Goal: Information Seeking & Learning: Learn about a topic

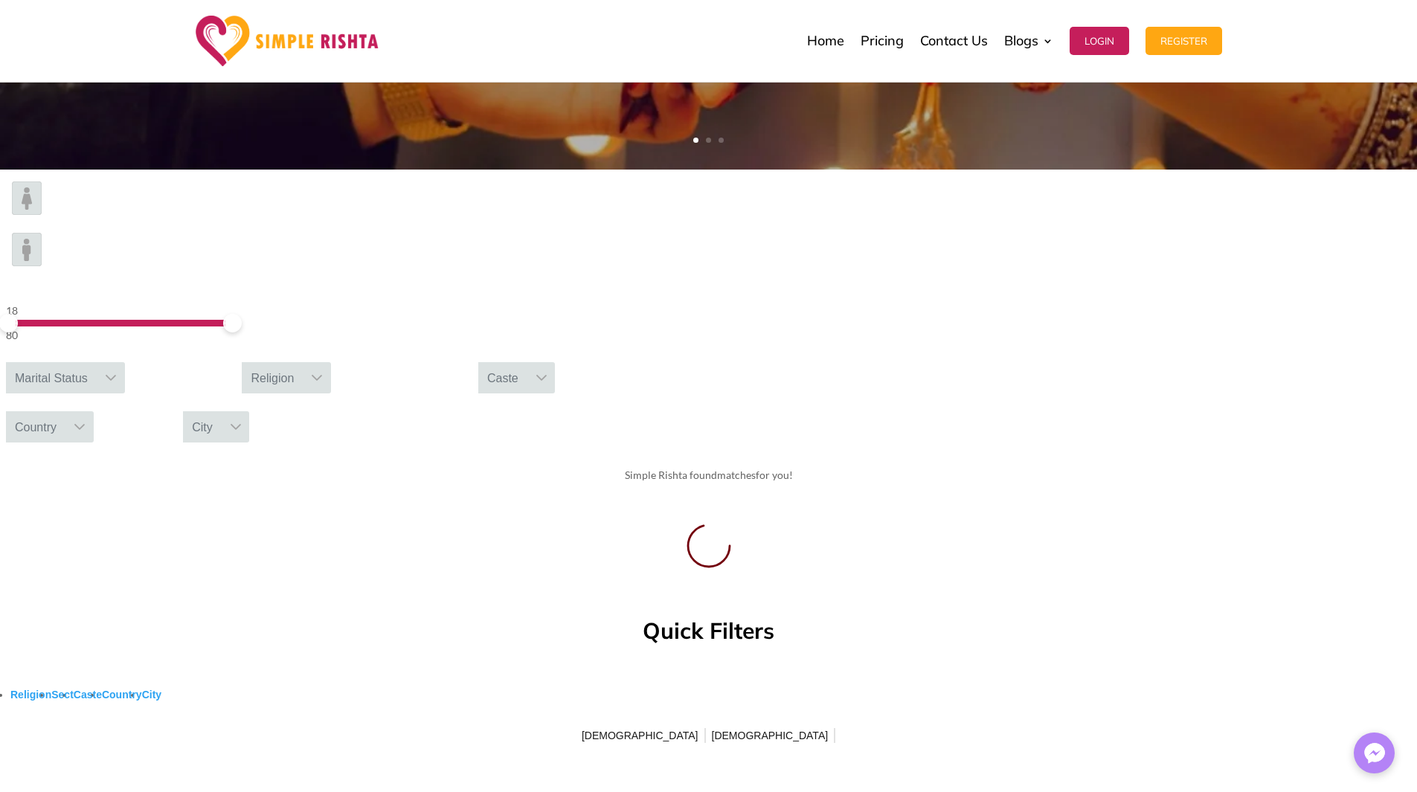
scroll to position [446, 0]
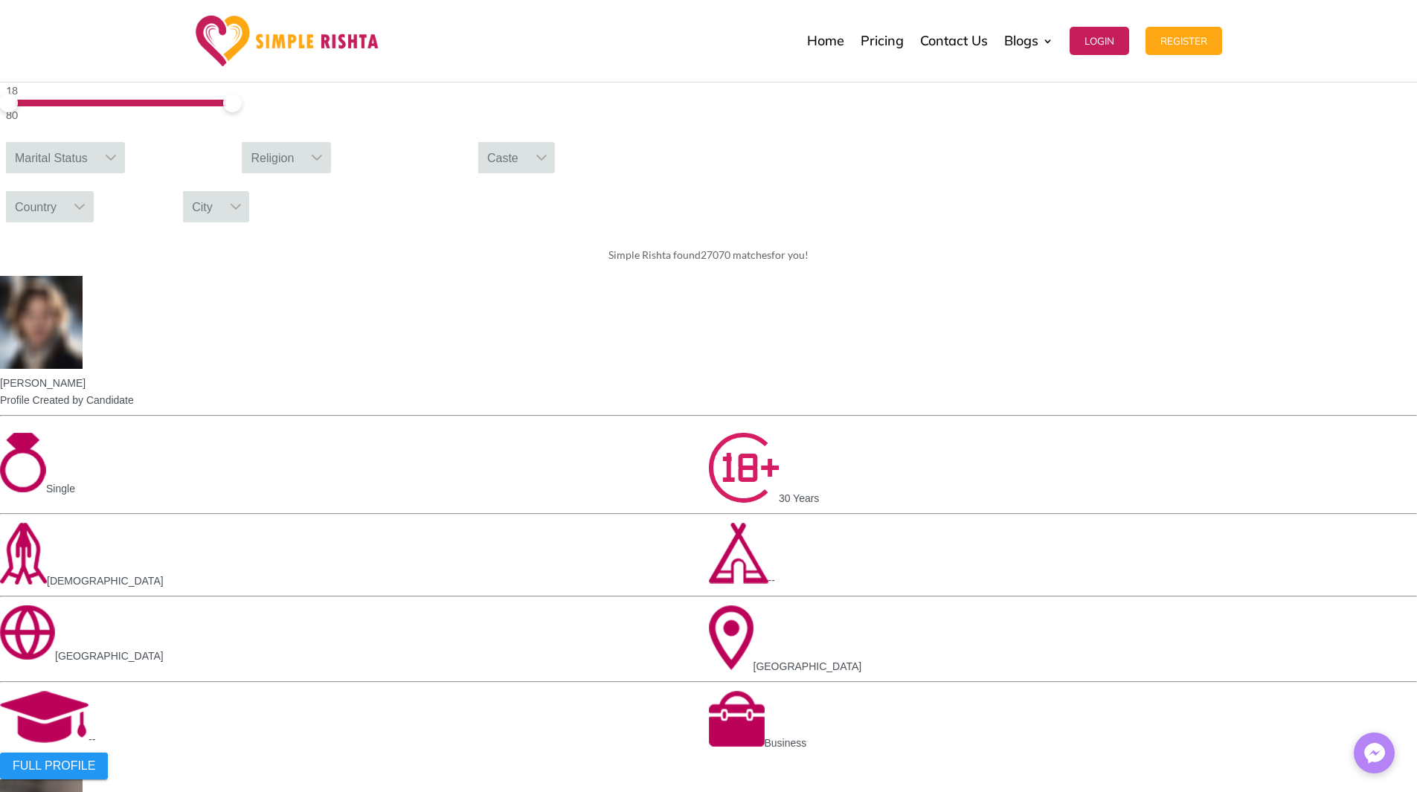
scroll to position [669, 0]
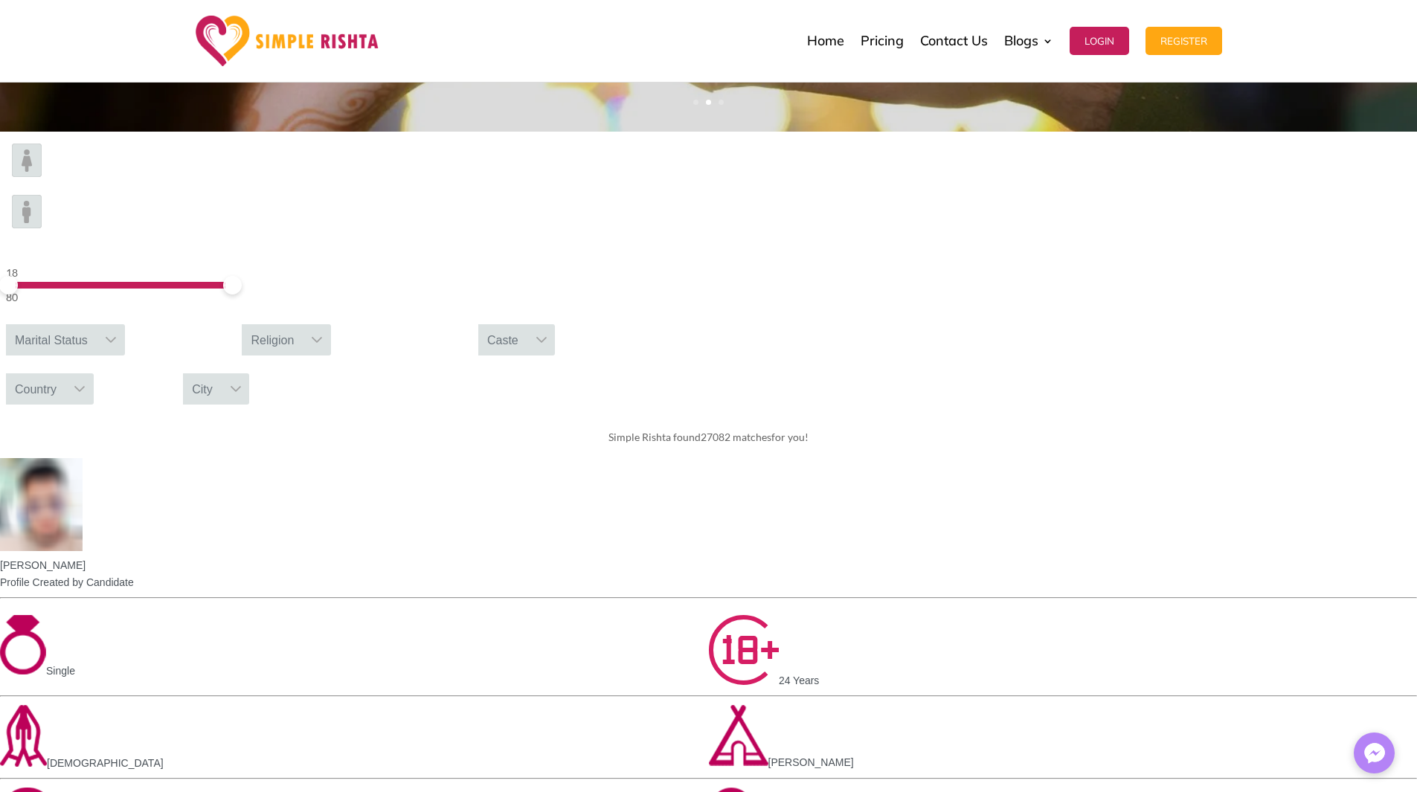
scroll to position [372, 0]
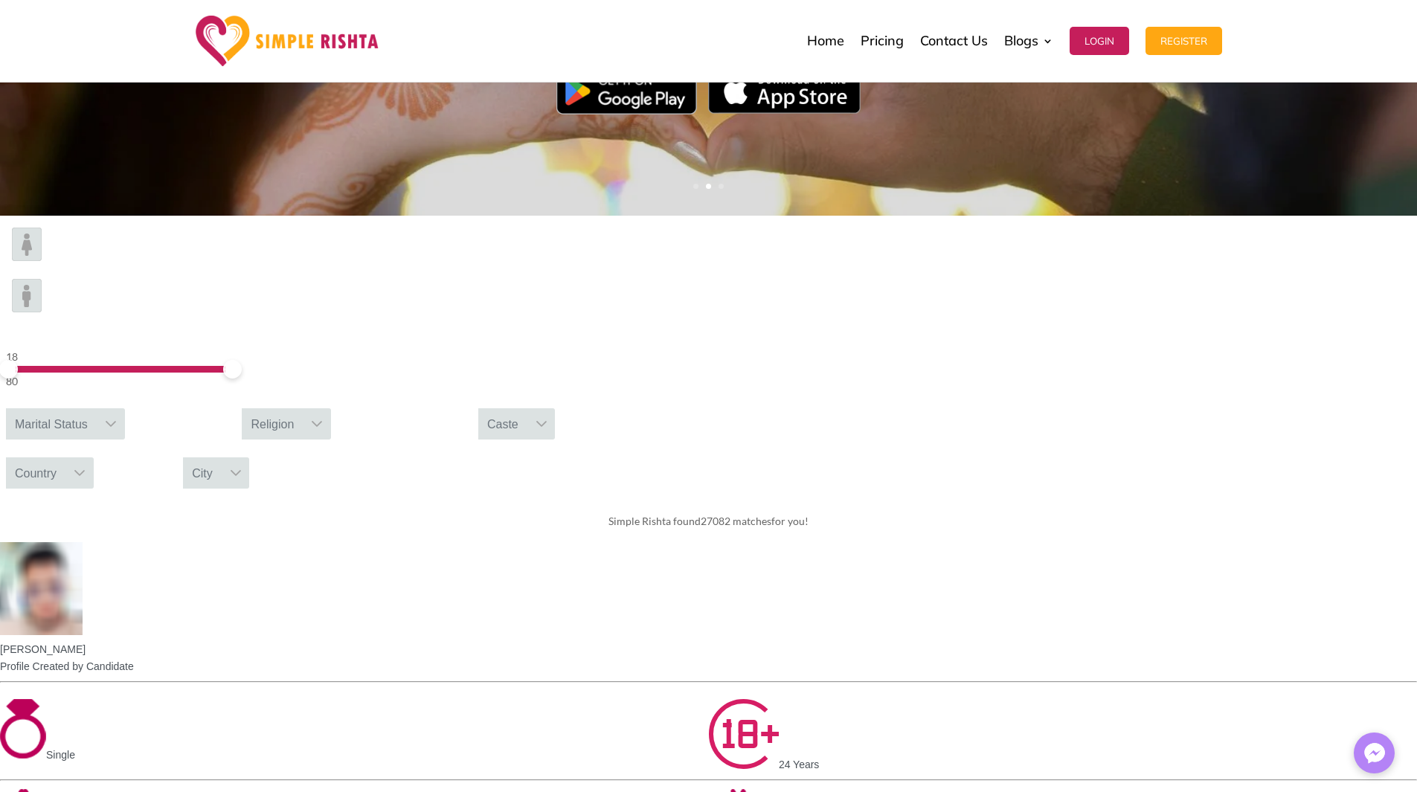
click at [303, 408] on div "Religion" at bounding box center [272, 423] width 61 height 31
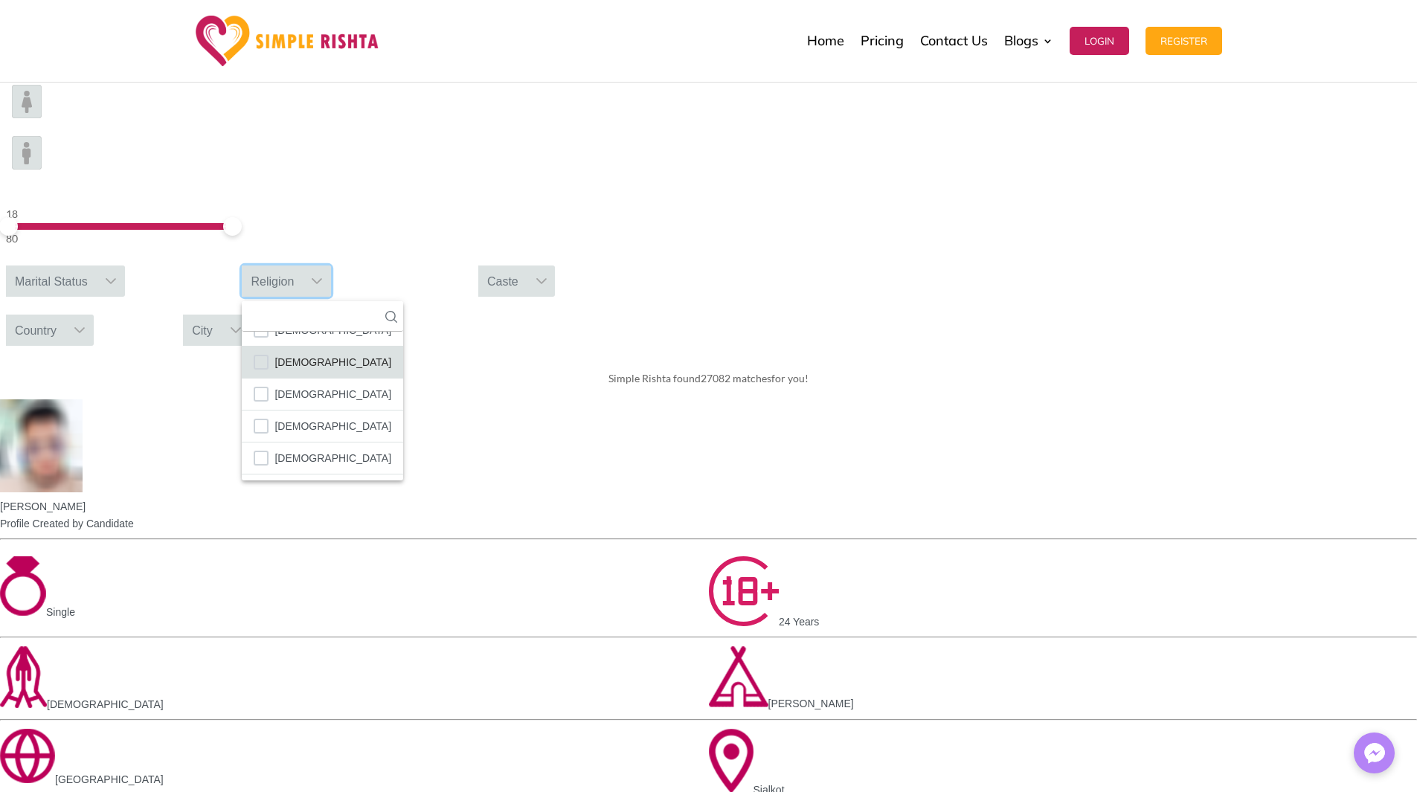
scroll to position [521, 0]
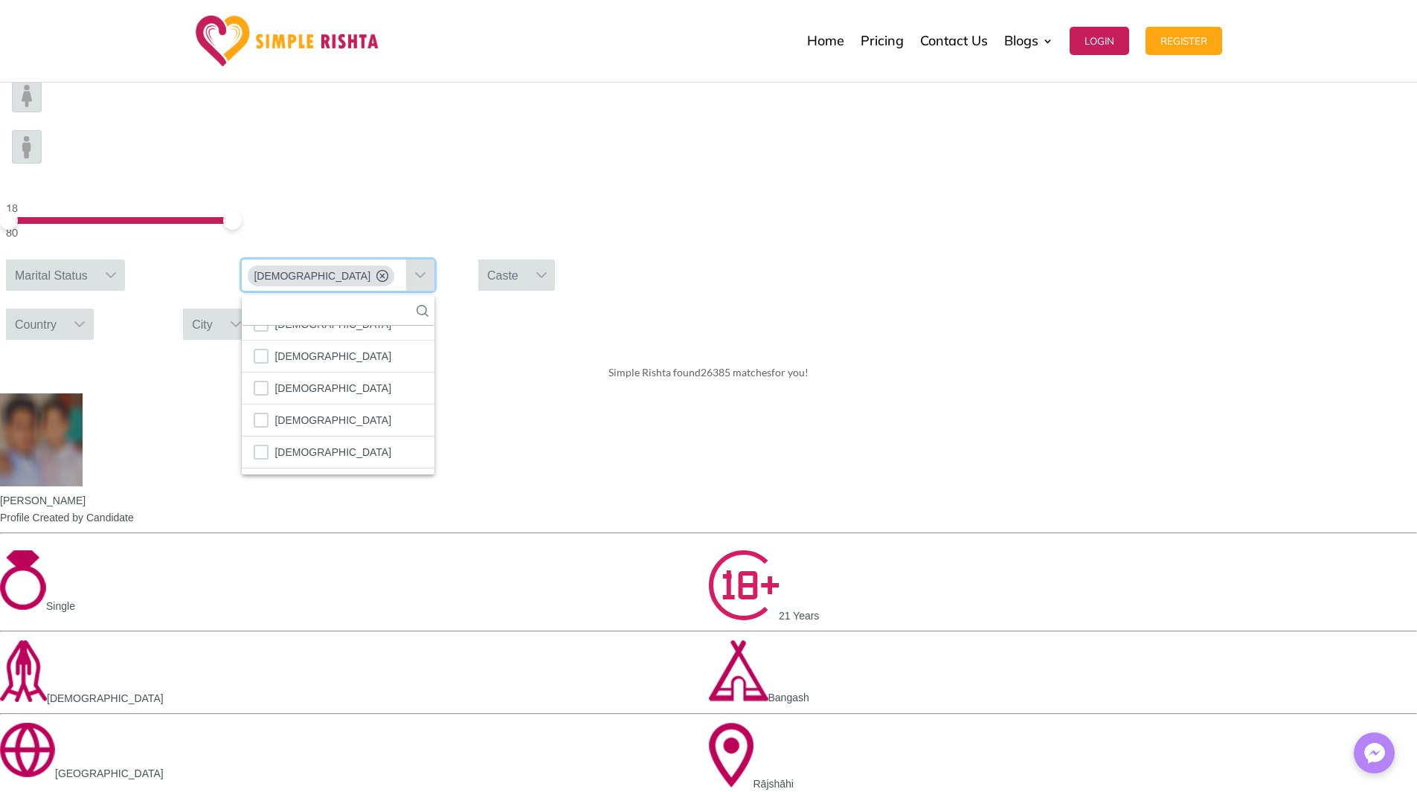
click at [547, 272] on icon at bounding box center [541, 275] width 10 height 6
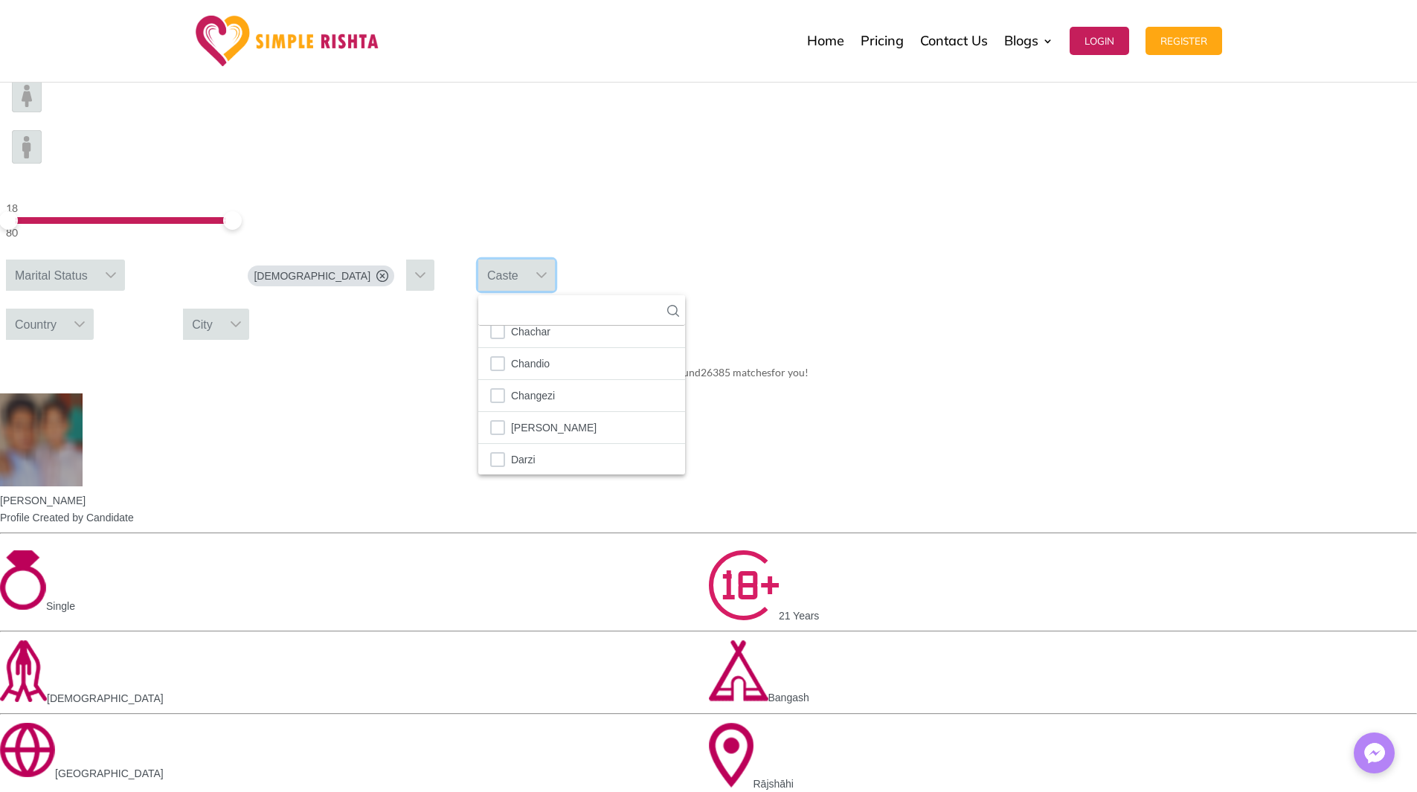
scroll to position [669, 0]
click at [1107, 352] on div "Simple Rishta found 26385 matches for you!" at bounding box center [708, 373] width 1417 height 42
click at [65, 309] on div "Country" at bounding box center [35, 324] width 59 height 31
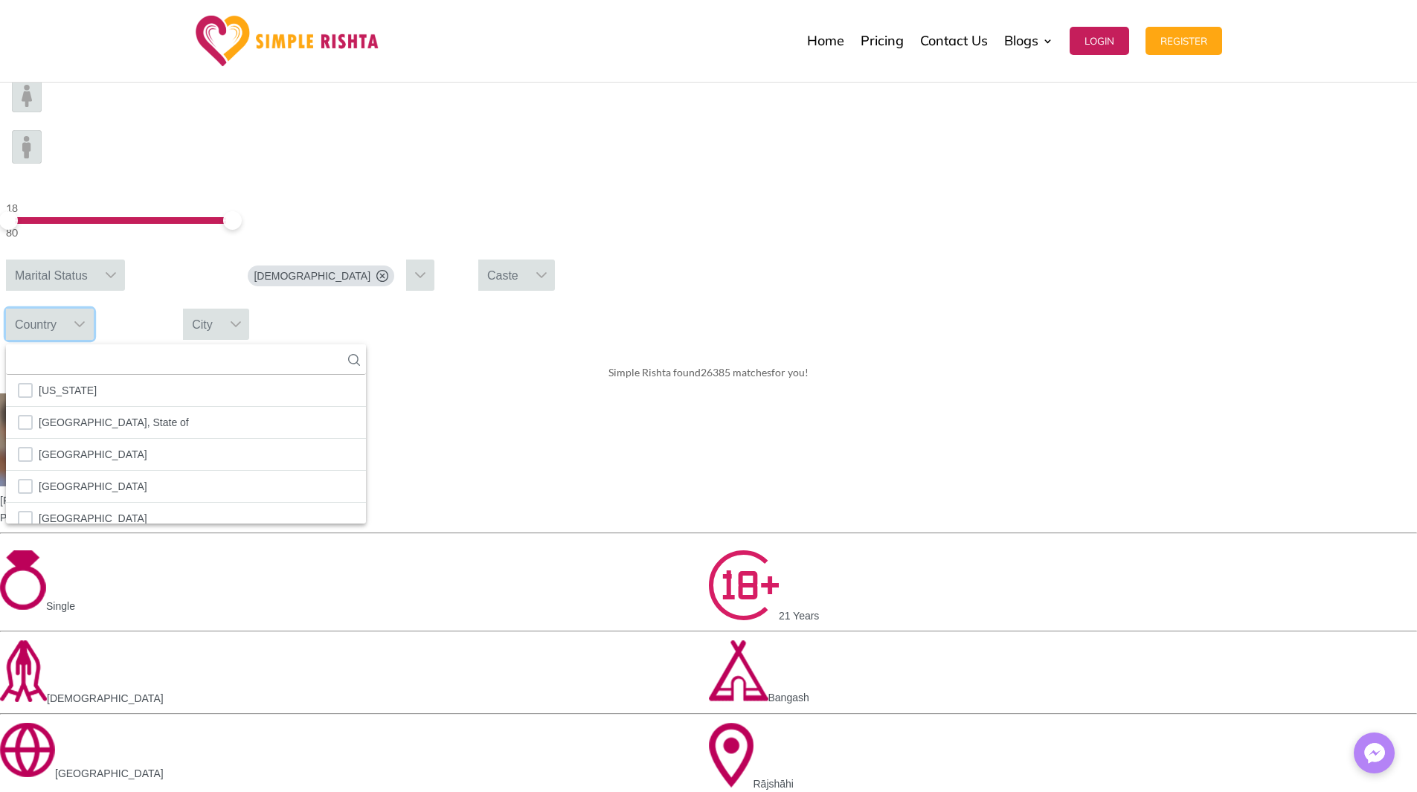
scroll to position [5368, 0]
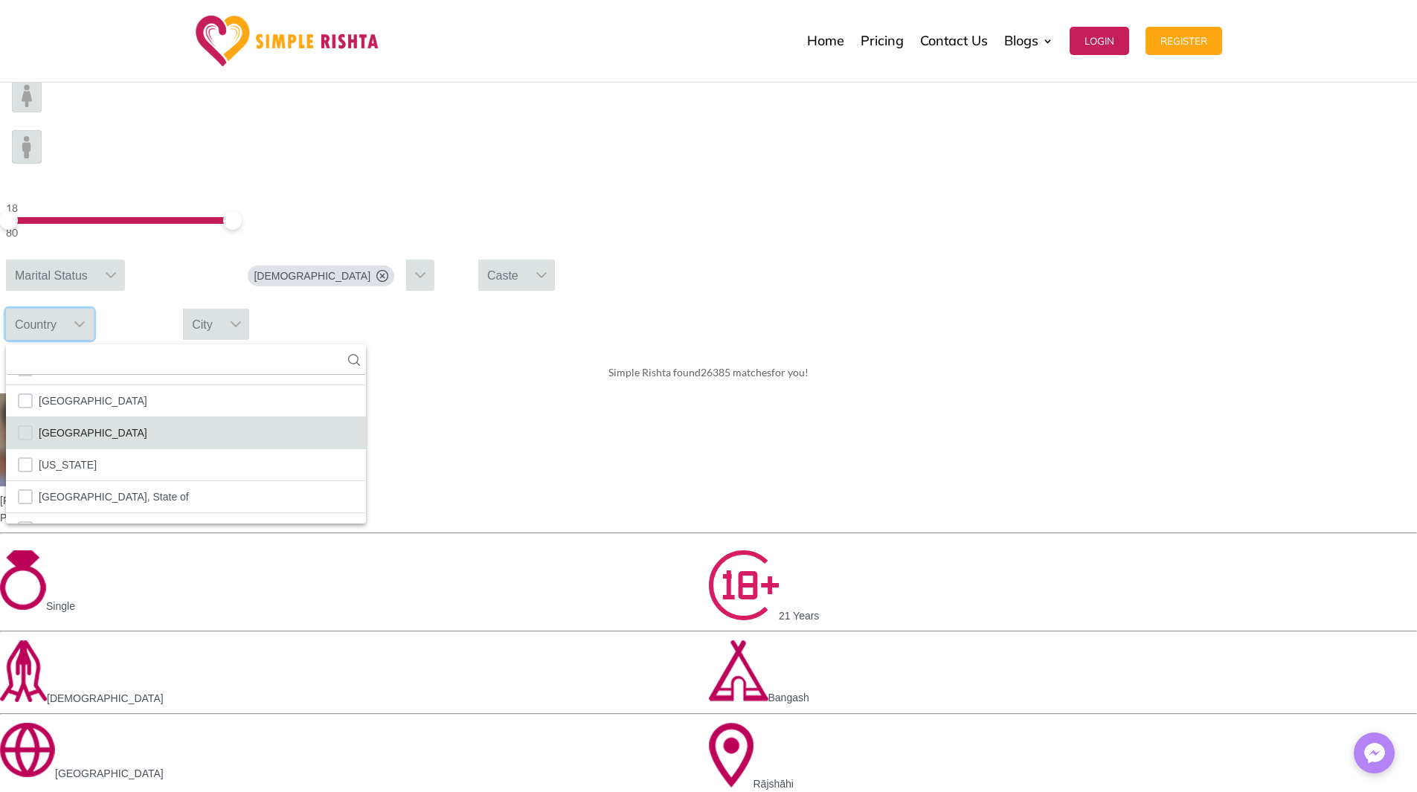
click at [366, 417] on li "[GEOGRAPHIC_DATA]" at bounding box center [186, 433] width 360 height 32
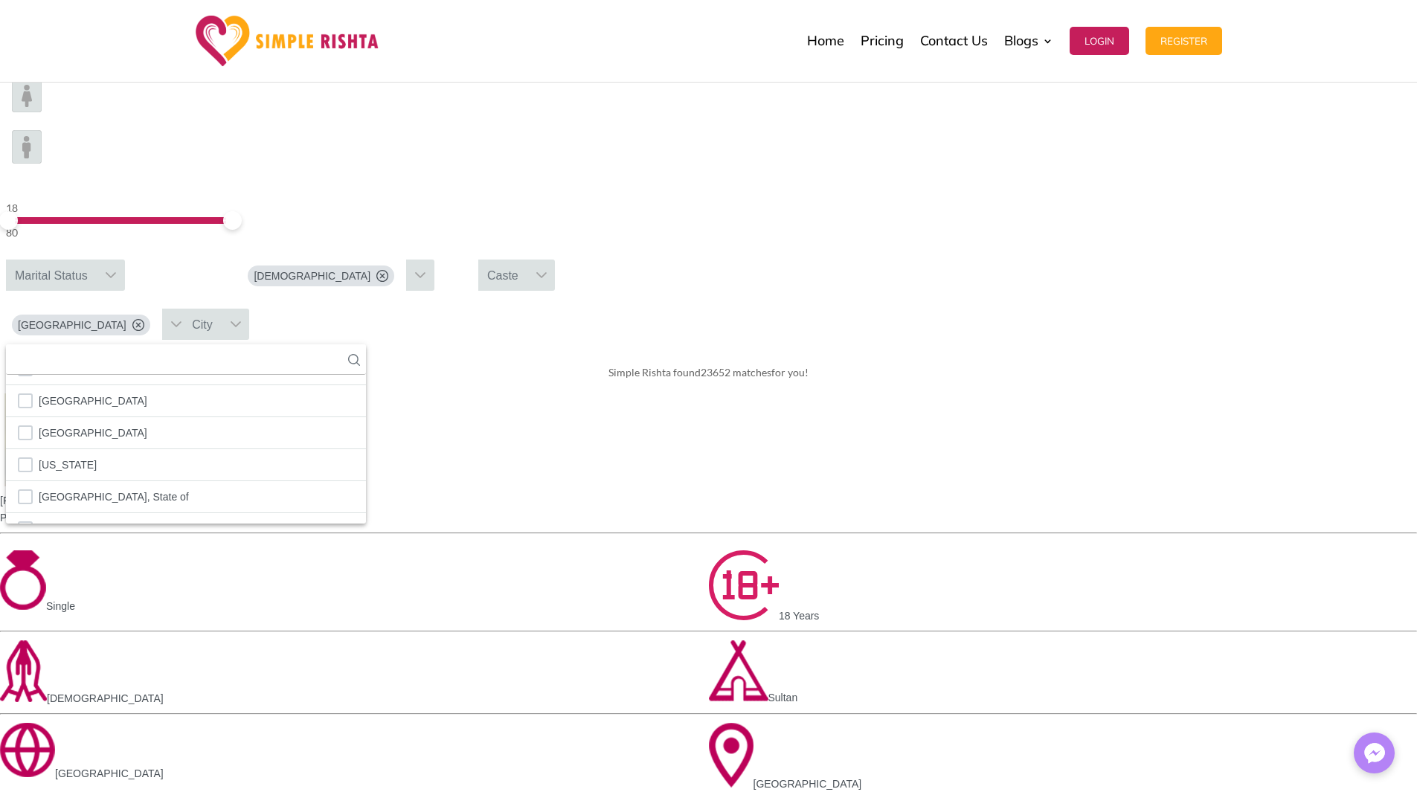
click at [222, 309] on div "City" at bounding box center [202, 324] width 39 height 31
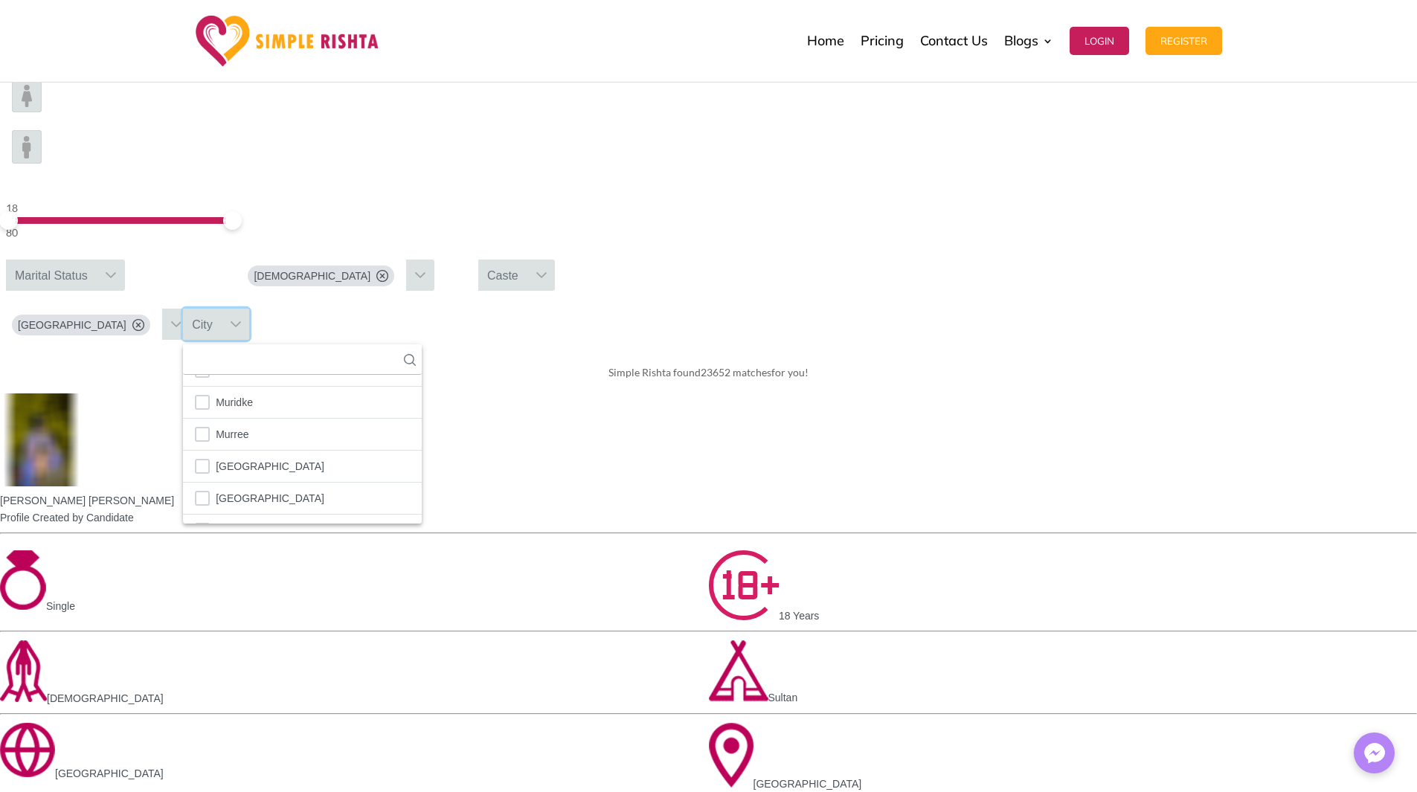
scroll to position [2574, 0]
click at [422, 429] on li "Multan" at bounding box center [302, 445] width 239 height 32
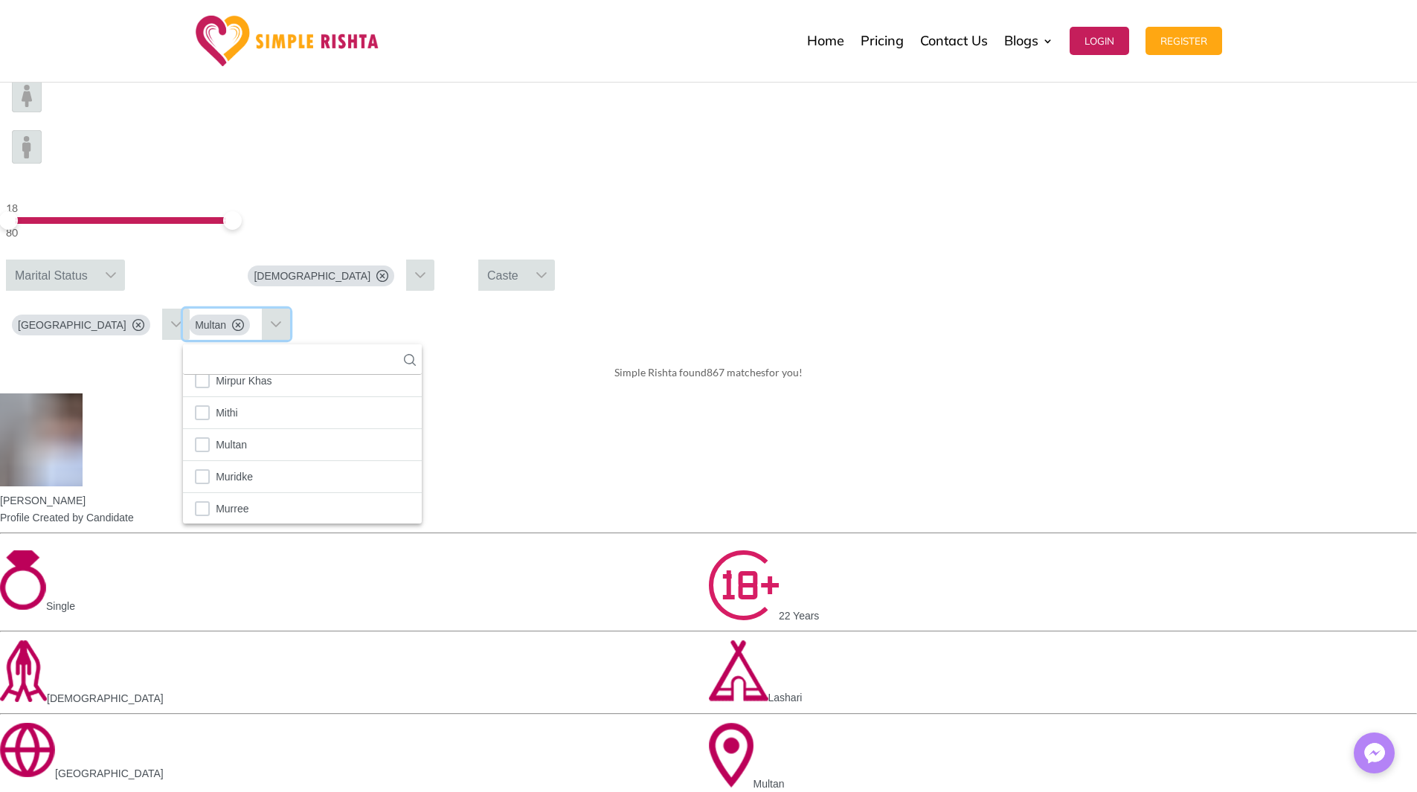
scroll to position [2564, 0]
click at [974, 352] on div "Simple Rishta found 867 matches for you!" at bounding box center [708, 373] width 1417 height 42
click at [1104, 49] on button "Login" at bounding box center [1098, 41] width 59 height 28
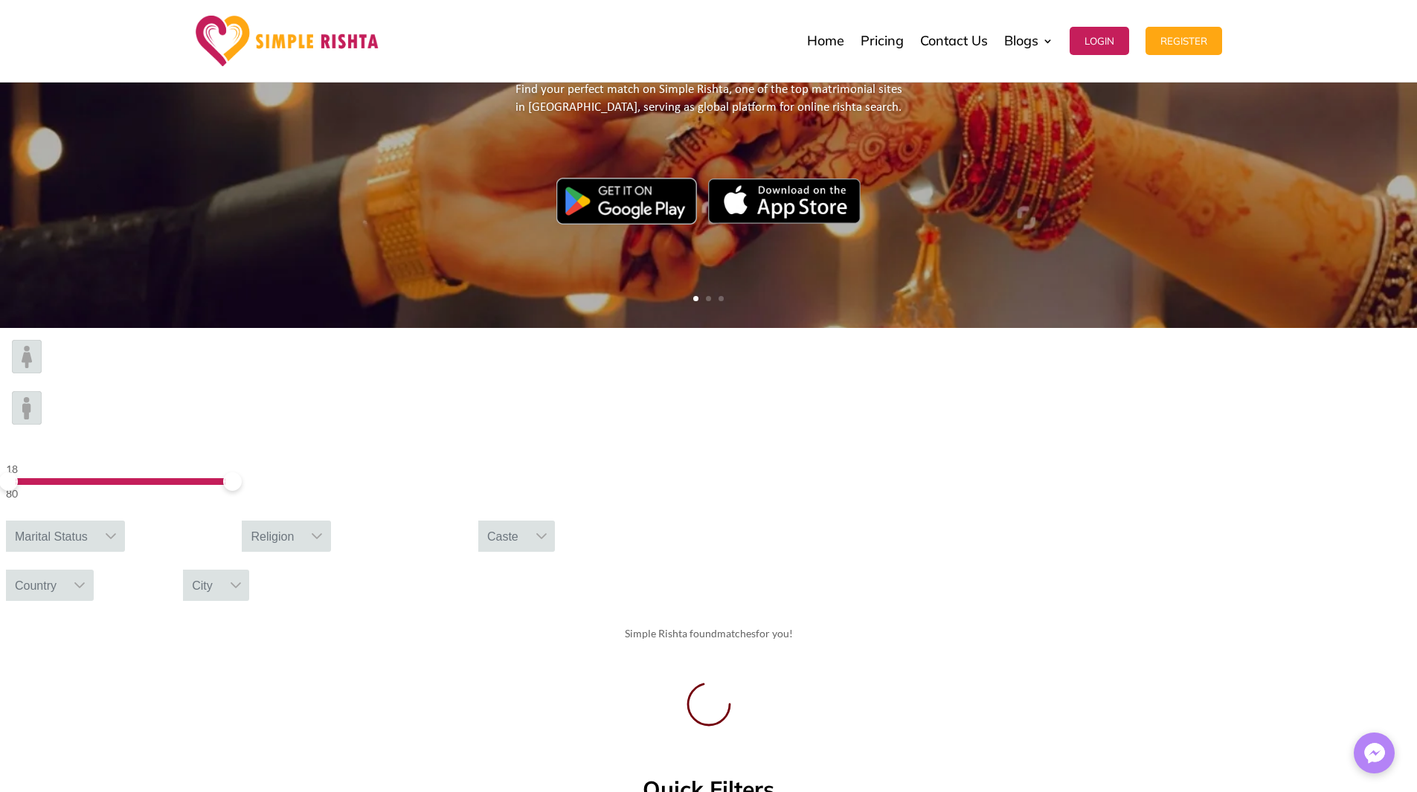
scroll to position [297, 0]
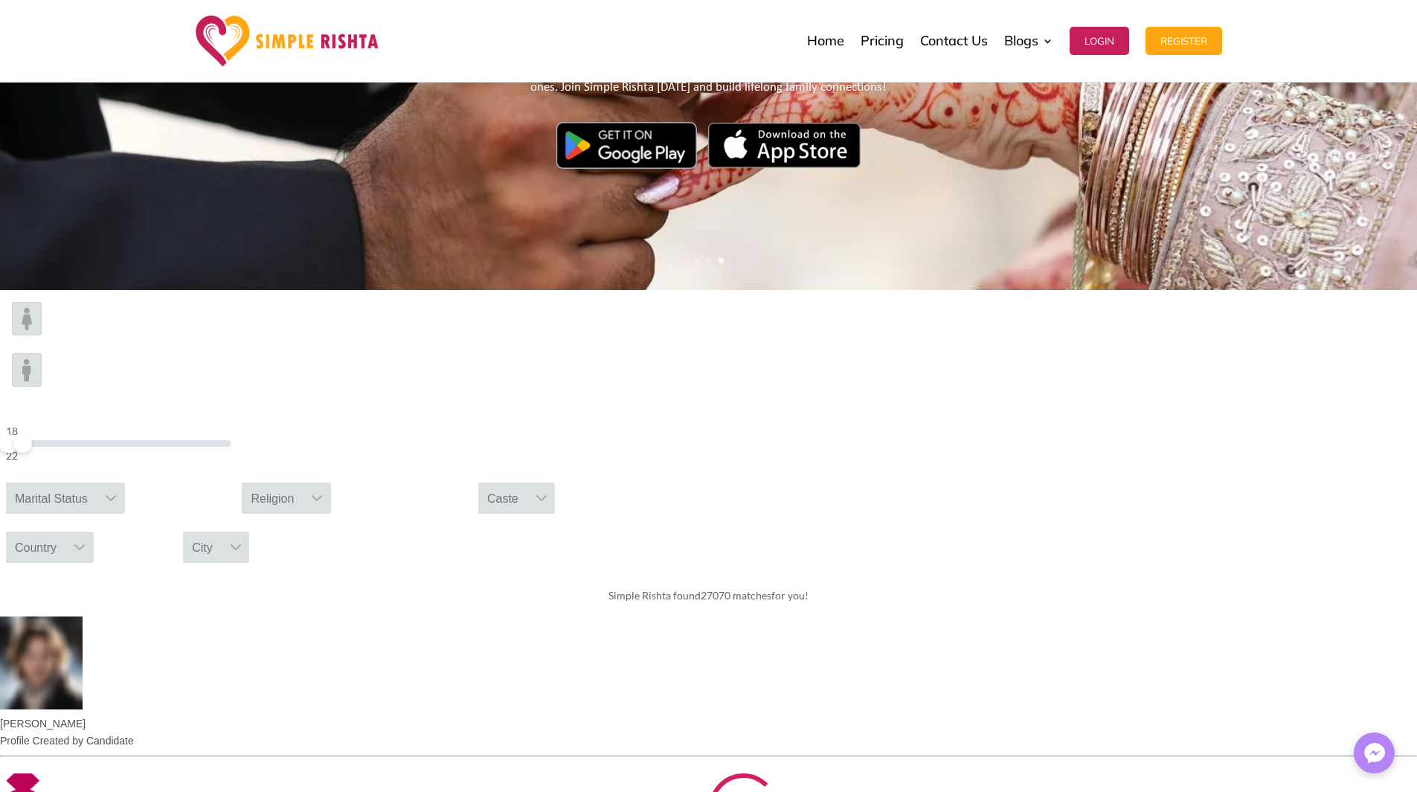
drag, startPoint x: 343, startPoint y: 347, endPoint x: 219, endPoint y: 358, distance: 123.9
click at [219, 422] on div "18 22" at bounding box center [118, 443] width 225 height 42
click at [32, 434] on span at bounding box center [22, 443] width 19 height 19
click at [97, 483] on div "Marital Status" at bounding box center [51, 498] width 91 height 31
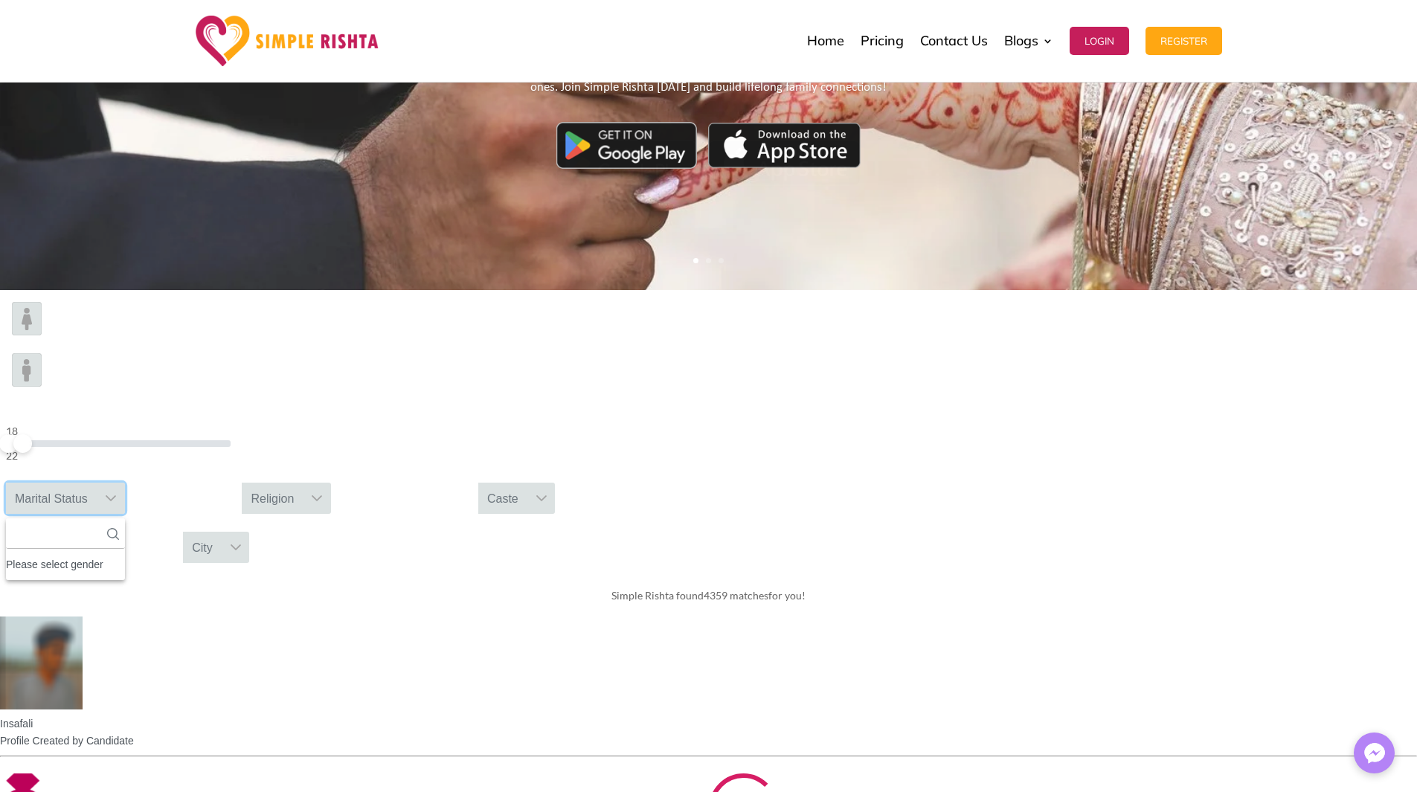
scroll to position [16, 2]
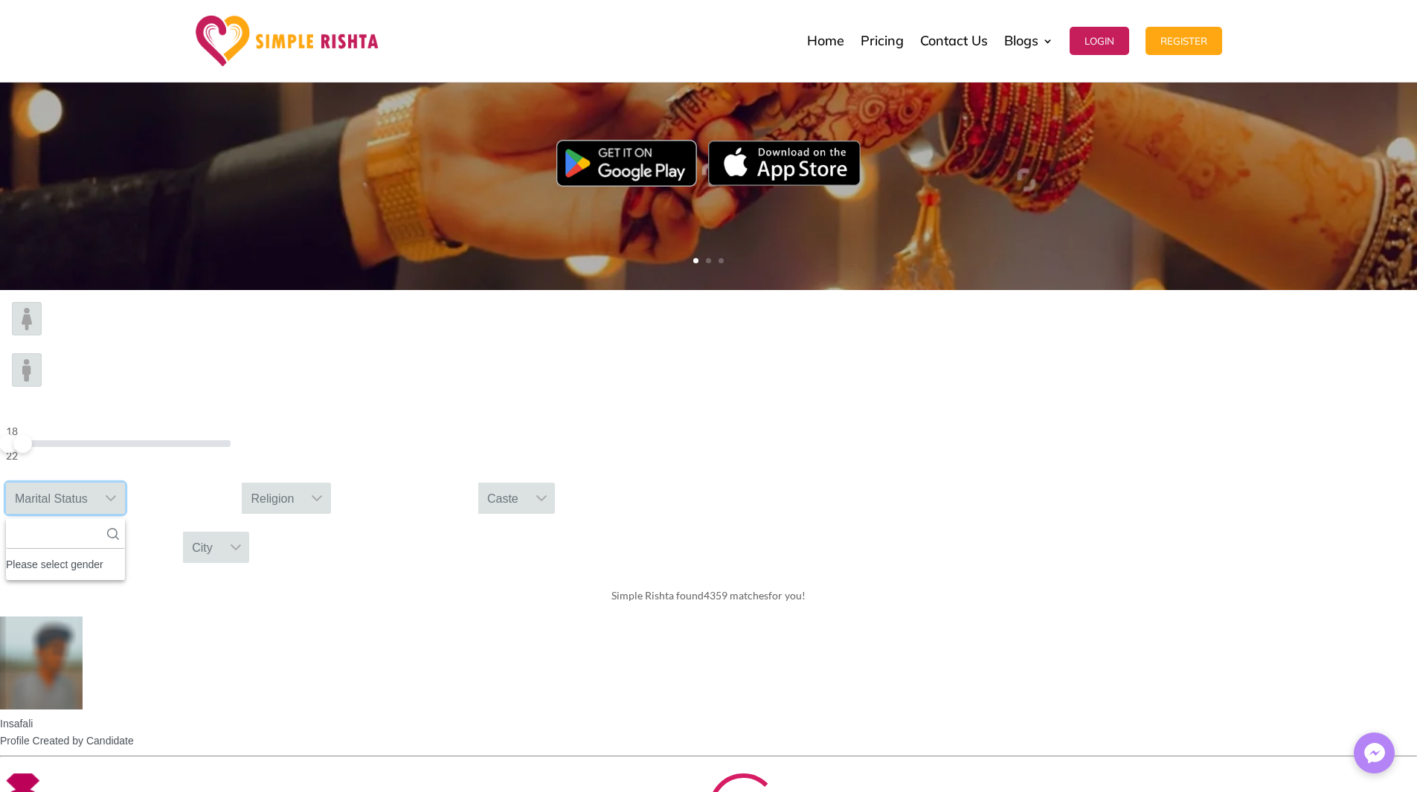
click at [125, 555] on div "Please select gender" at bounding box center [65, 564] width 119 height 19
click at [97, 483] on div "Marital Status" at bounding box center [51, 498] width 91 height 31
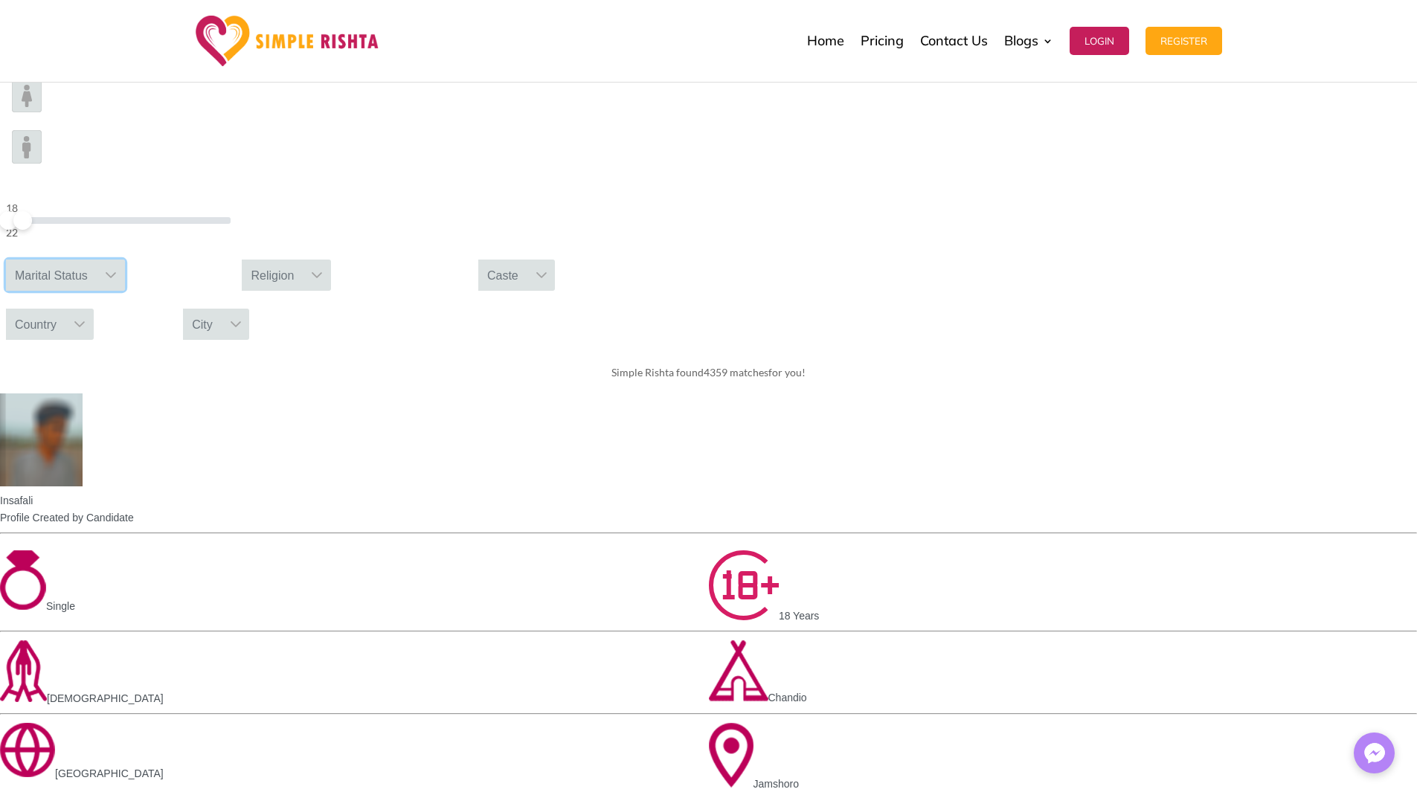
click at [134, 512] on span "Profile Created by Candidate" at bounding box center [67, 518] width 134 height 12
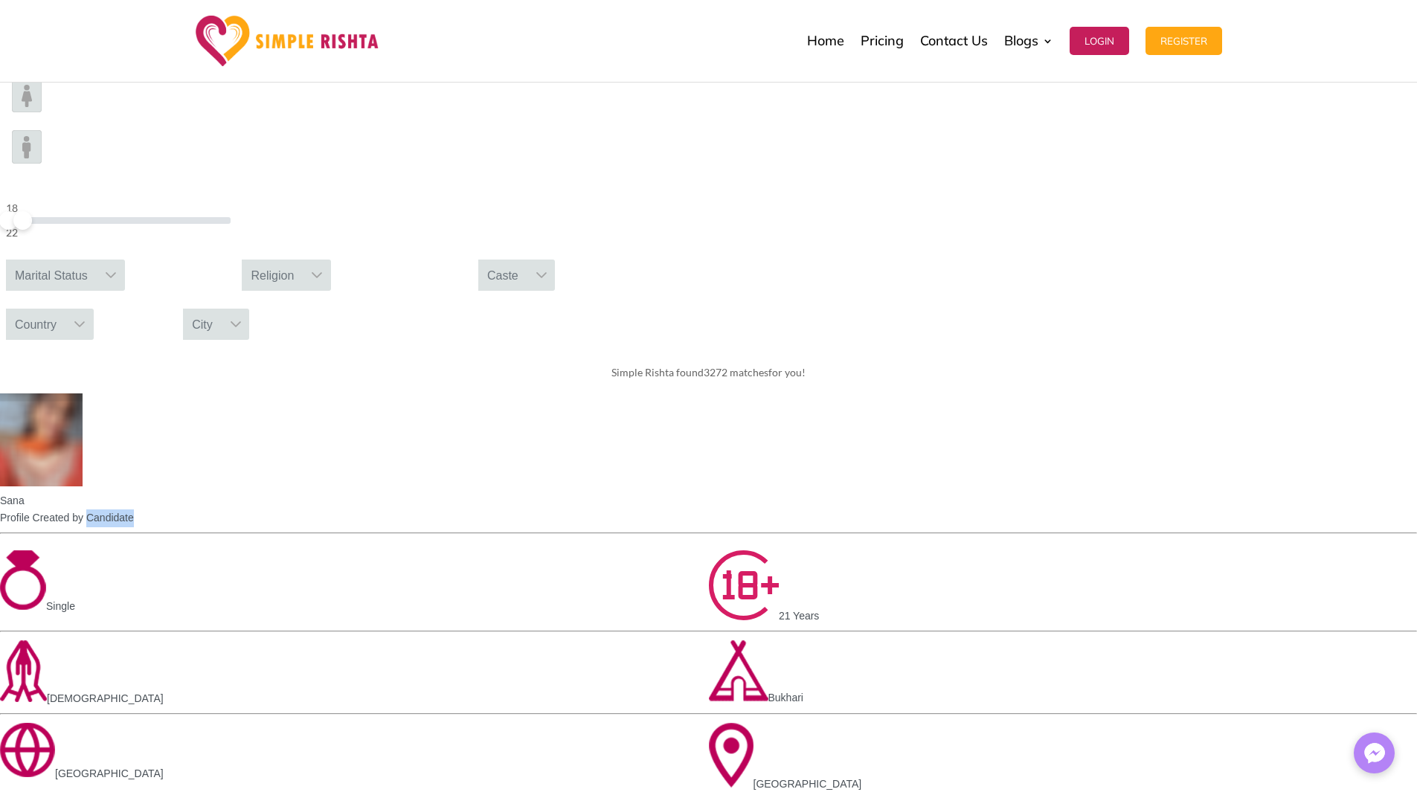
click at [134, 512] on span "Profile Created by Candidate" at bounding box center [67, 518] width 134 height 12
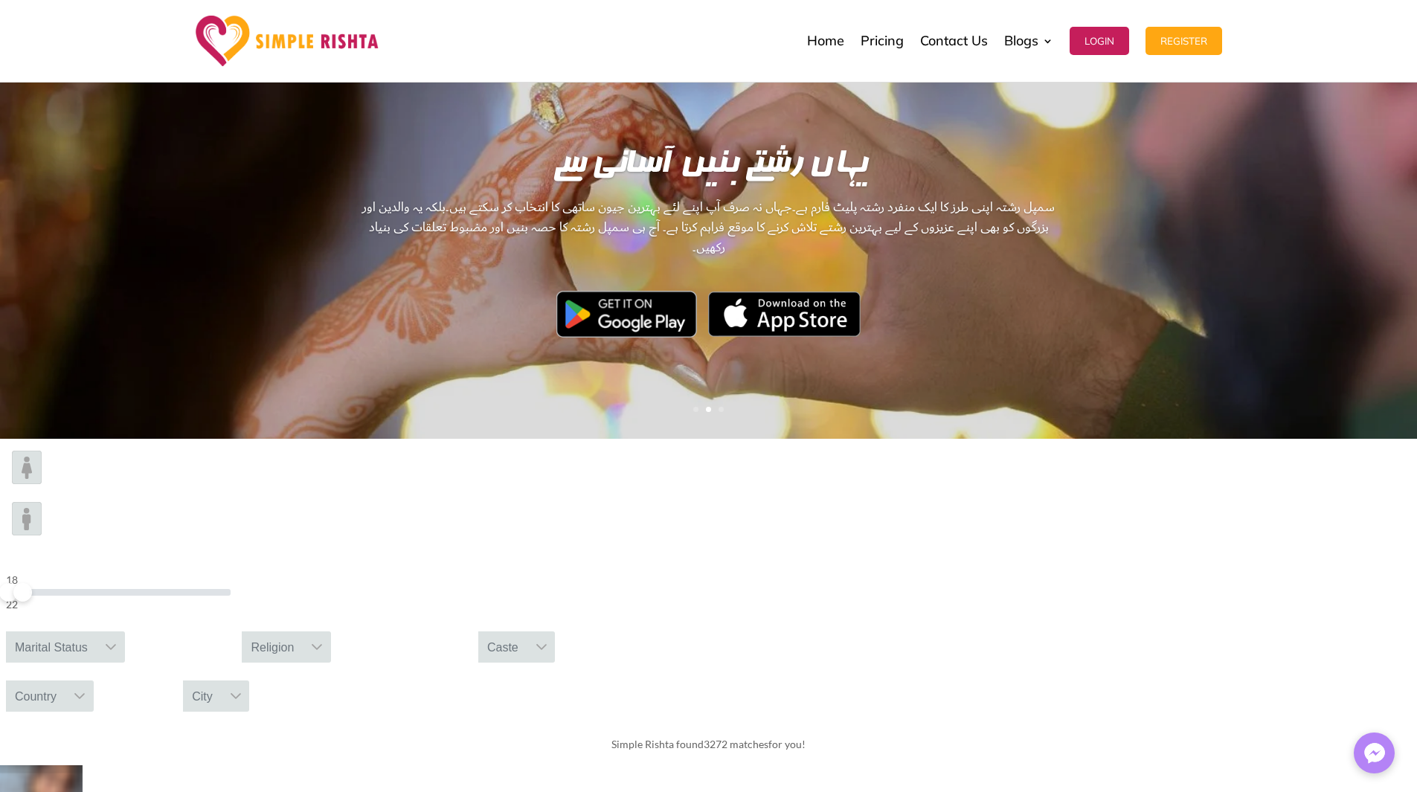
scroll to position [0, 0]
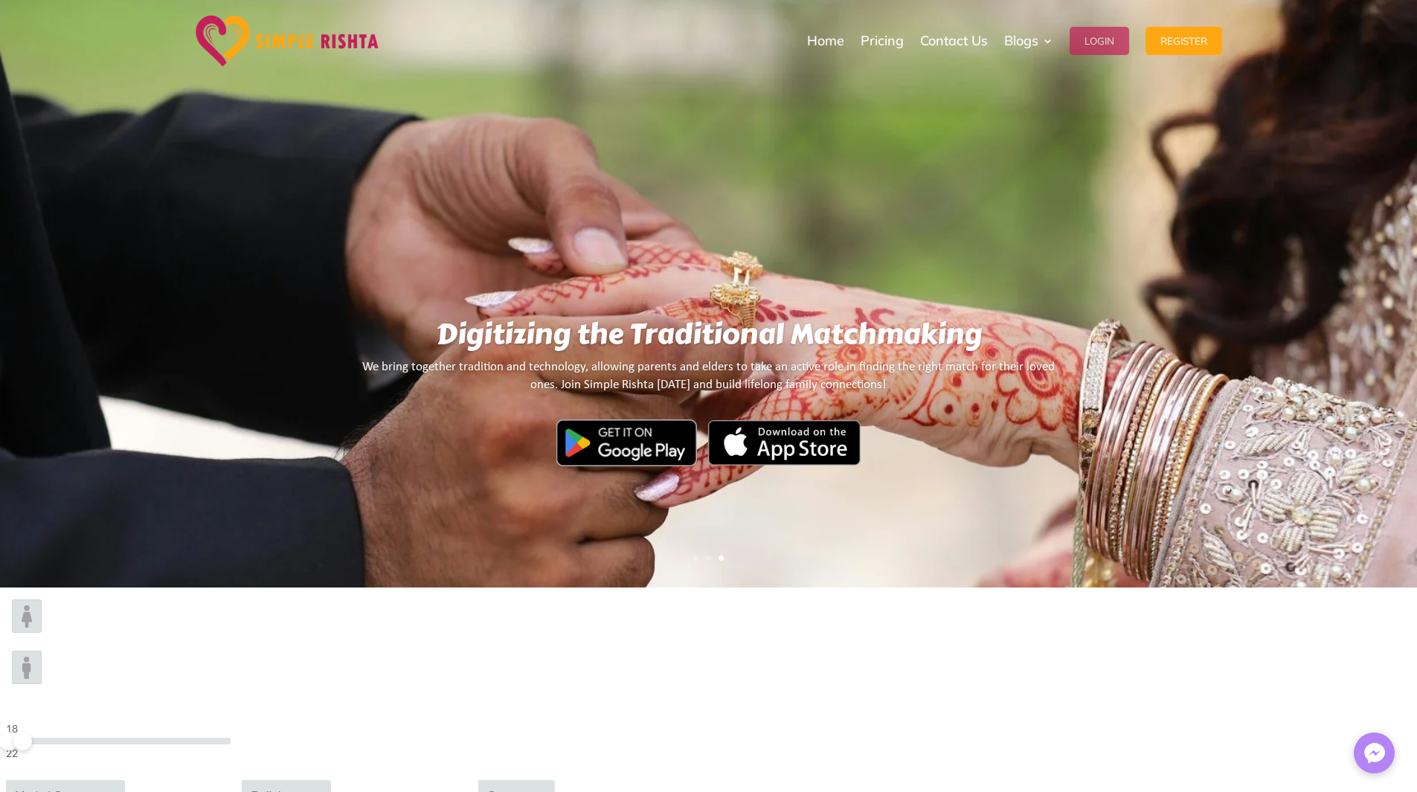
click at [1076, 36] on button "Login" at bounding box center [1098, 41] width 59 height 28
